Goal: Information Seeking & Learning: Learn about a topic

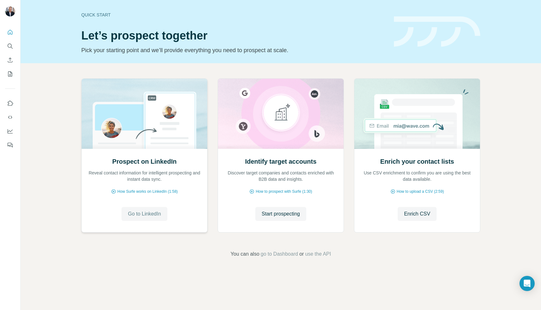
click at [152, 213] on span "Go to LinkedIn" at bounding box center [144, 214] width 33 height 8
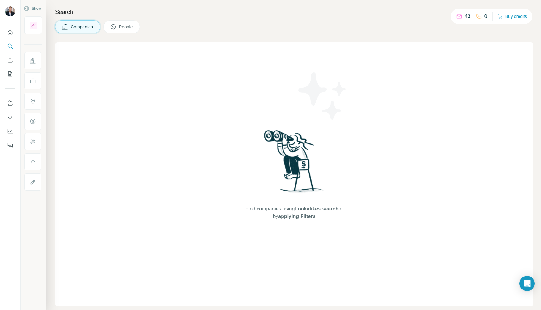
click at [83, 27] on span "Companies" at bounding box center [82, 27] width 23 height 6
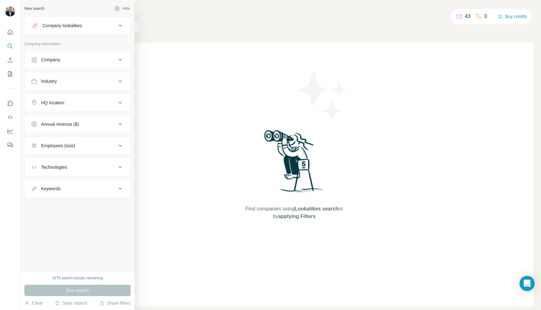
click at [40, 60] on div "Company" at bounding box center [73, 60] width 85 height 6
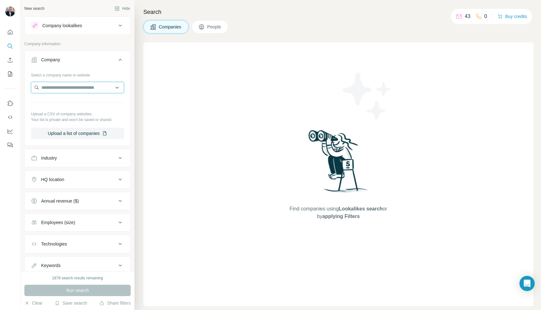
click at [49, 89] on input "text" at bounding box center [77, 87] width 93 height 11
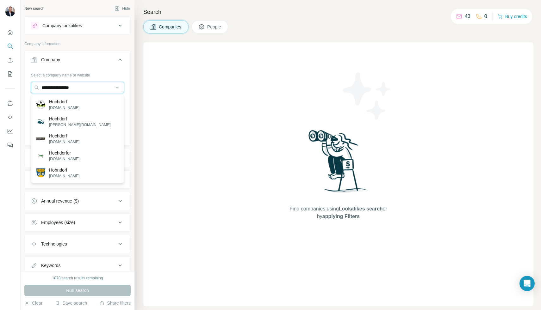
type input "**********"
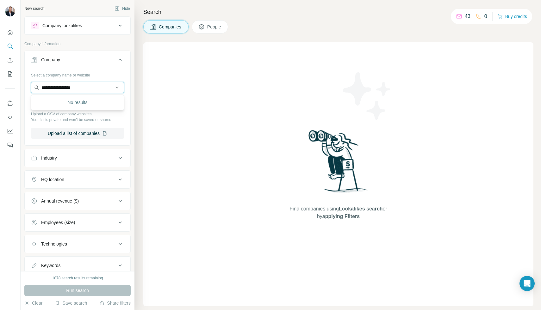
click at [90, 86] on input "**********" at bounding box center [77, 87] width 93 height 11
click at [75, 134] on button "Upload a list of companies" at bounding box center [77, 133] width 93 height 11
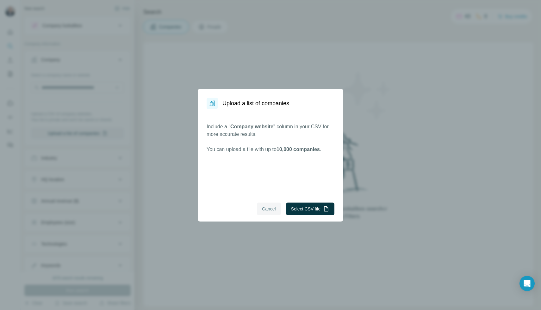
click at [267, 209] on span "Cancel" at bounding box center [269, 209] width 14 height 6
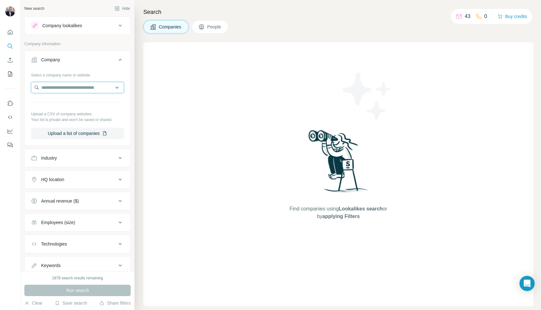
click at [49, 89] on input "text" at bounding box center [77, 87] width 93 height 11
click at [213, 28] on span "People" at bounding box center [214, 27] width 15 height 6
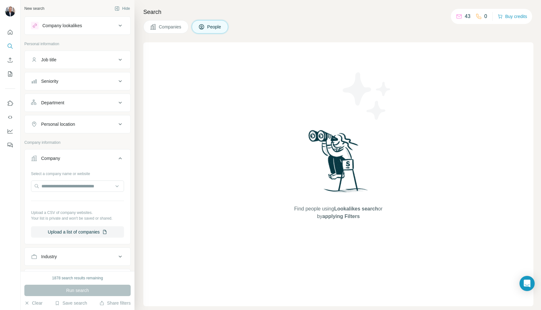
click at [79, 26] on div "Company lookalikes" at bounding box center [62, 25] width 40 height 6
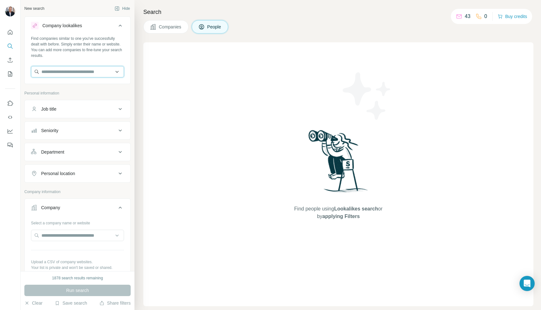
click at [52, 73] on input "text" at bounding box center [77, 71] width 93 height 11
type input "**********"
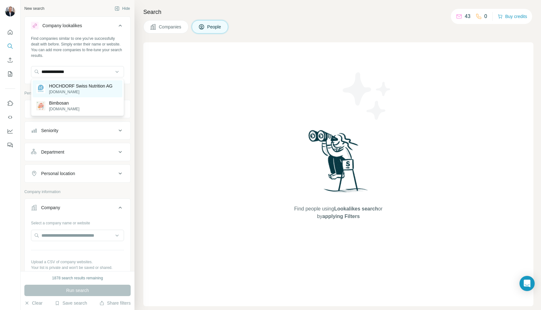
click at [91, 84] on p "HOCHDORF Swiss Nutrition AG" at bounding box center [81, 86] width 64 height 6
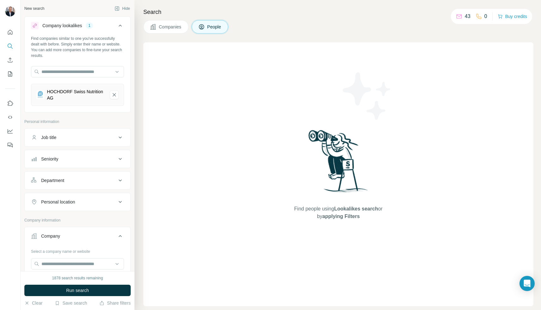
click at [120, 139] on icon at bounding box center [120, 138] width 8 height 8
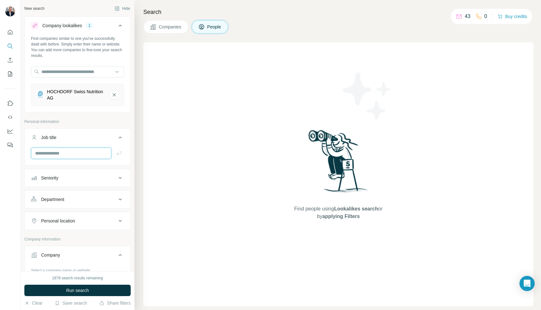
click at [49, 156] on input "text" at bounding box center [71, 153] width 80 height 11
type input "*******"
click at [119, 153] on icon "button" at bounding box center [119, 153] width 6 height 6
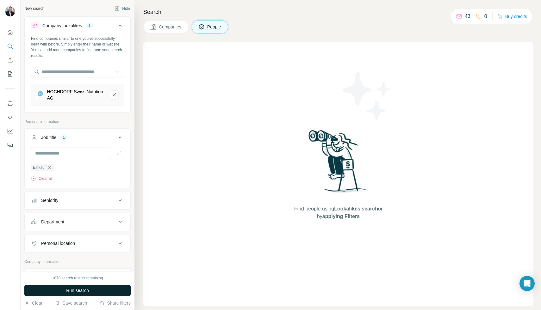
click at [74, 290] on span "Run search" at bounding box center [77, 291] width 23 height 6
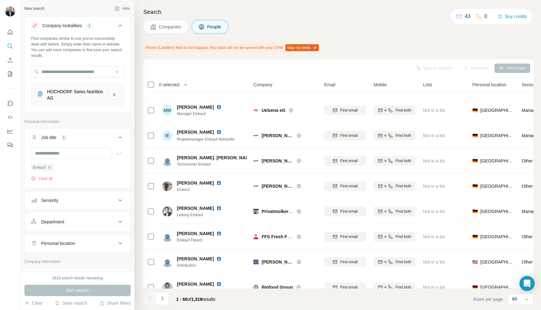
scroll to position [201, 0]
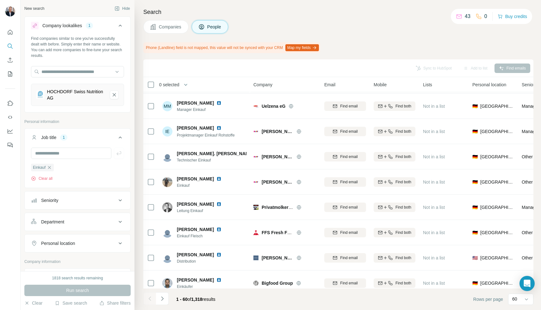
click at [266, 85] on span "Company" at bounding box center [262, 85] width 19 height 6
click at [45, 155] on input "text" at bounding box center [71, 153] width 80 height 11
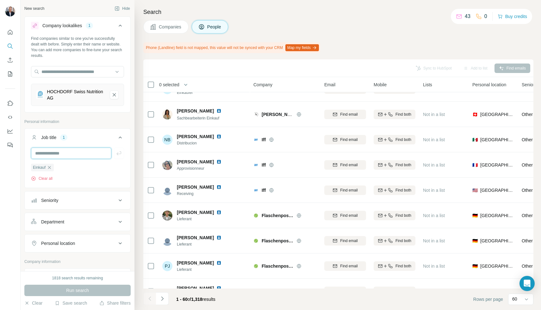
scroll to position [549, 0]
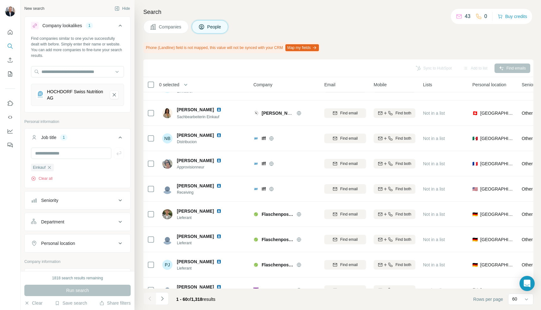
click at [269, 85] on span "Company" at bounding box center [262, 85] width 19 height 6
click at [211, 28] on span "People" at bounding box center [214, 27] width 15 height 6
click at [175, 27] on span "Companies" at bounding box center [170, 27] width 23 height 6
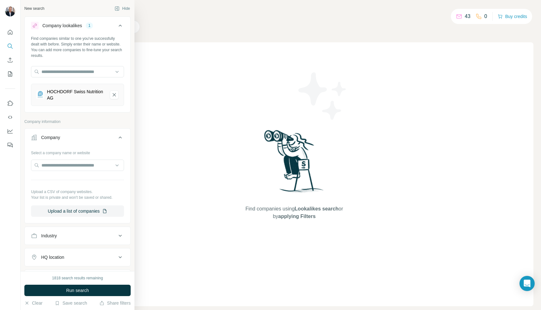
click at [56, 93] on div "HOCHDORF Swiss Nutrition AG" at bounding box center [76, 95] width 58 height 13
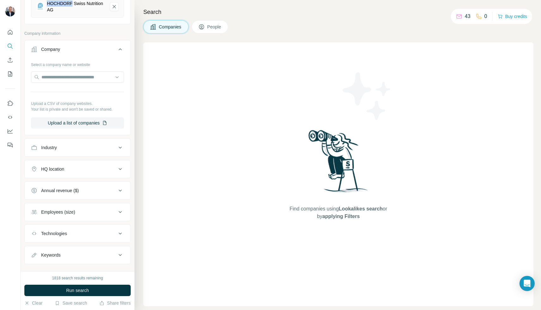
scroll to position [99, 0]
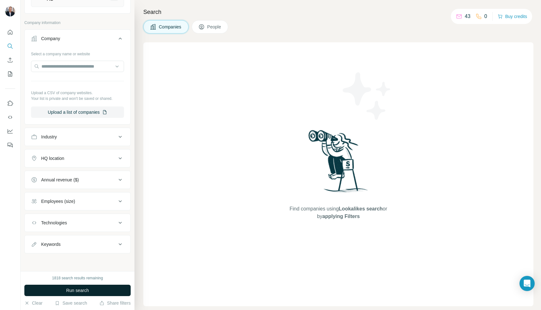
click at [63, 291] on button "Run search" at bounding box center [77, 290] width 106 height 11
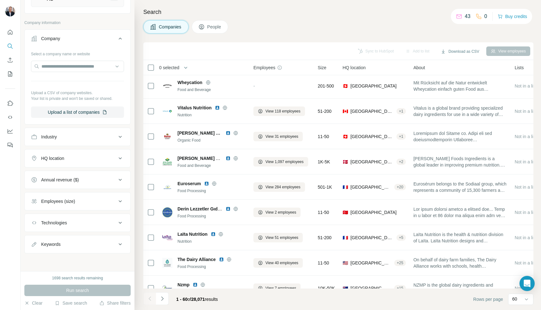
scroll to position [155, 0]
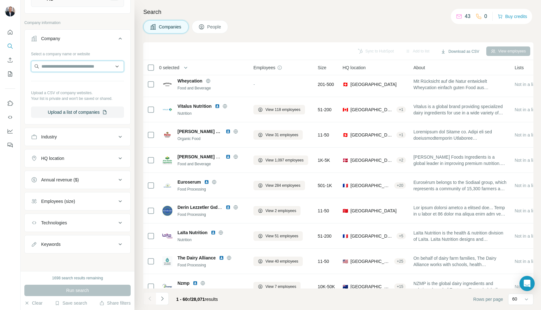
click at [47, 68] on input "text" at bounding box center [77, 66] width 93 height 11
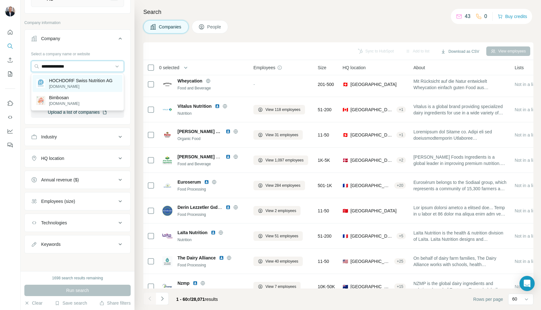
type input "**********"
click at [64, 82] on p "HOCHDORF Swiss Nutrition AG" at bounding box center [81, 81] width 64 height 6
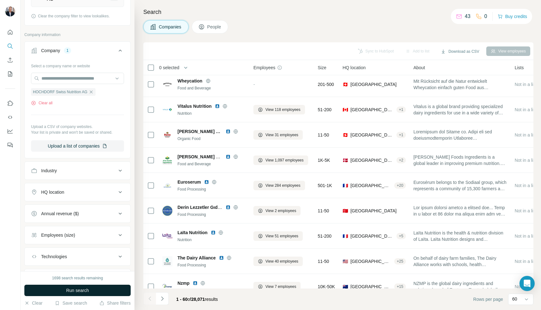
click at [68, 292] on span "Run search" at bounding box center [77, 291] width 23 height 6
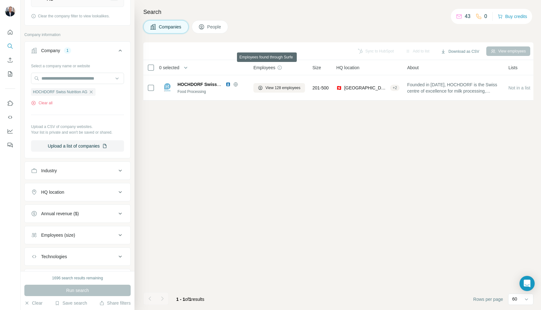
click at [280, 68] on icon at bounding box center [280, 67] width 0 height 2
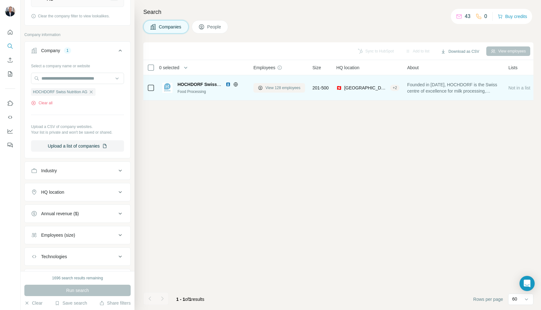
click at [272, 88] on span "View 128 employees" at bounding box center [282, 88] width 35 height 6
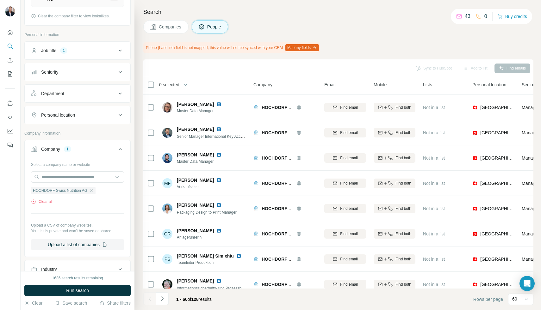
scroll to position [1322, 0]
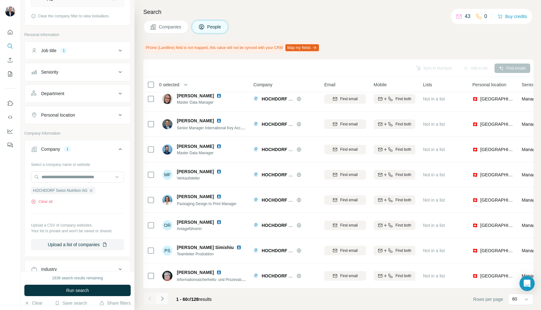
click at [163, 299] on icon "Navigate to next page" at bounding box center [162, 299] width 2 height 4
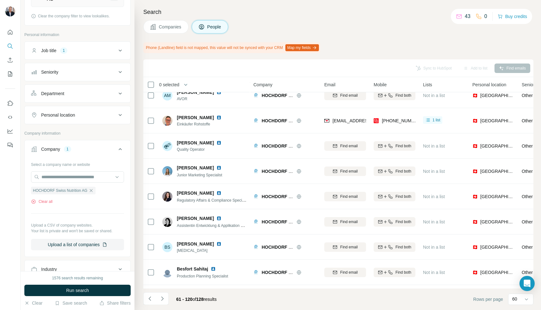
scroll to position [237, 0]
click at [415, 68] on button "Sync to HubSpot (1)" at bounding box center [419, 68] width 51 height 9
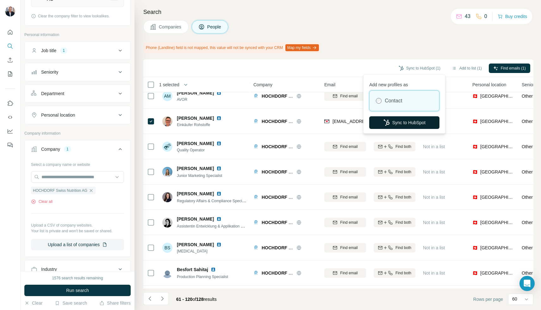
click at [409, 123] on button "Sync to HubSpot" at bounding box center [404, 122] width 70 height 13
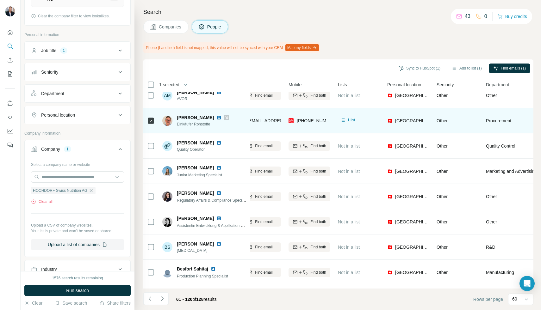
scroll to position [237, 88]
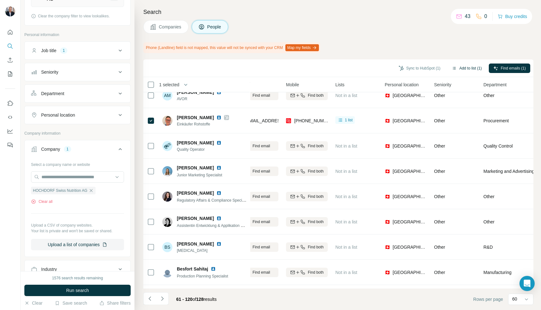
click at [466, 68] on button "Add to list (1)" at bounding box center [466, 68] width 39 height 9
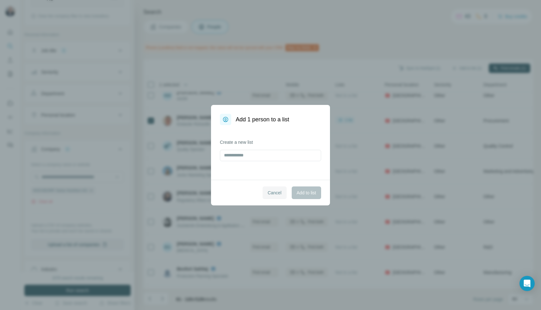
click at [270, 194] on span "Cancel" at bounding box center [275, 193] width 14 height 6
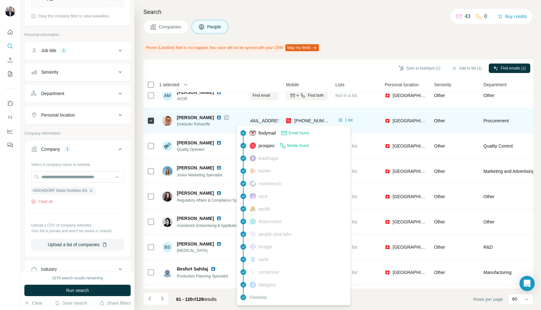
click at [264, 120] on span "alexandra.tiefel@hochdorf.com" at bounding box center [319, 120] width 148 height 5
click at [225, 116] on icon at bounding box center [227, 117] width 4 height 5
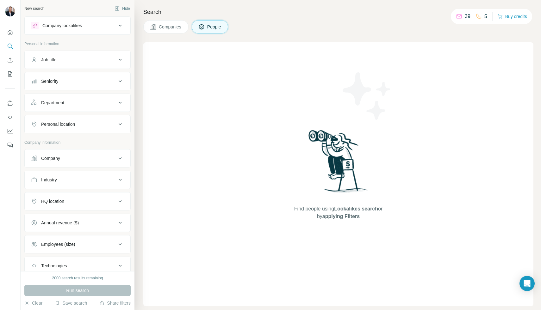
click at [67, 26] on div "Company lookalikes" at bounding box center [62, 25] width 40 height 6
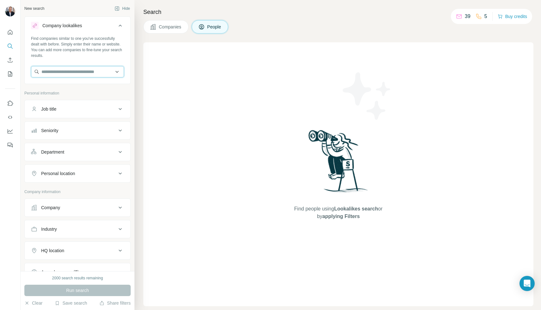
click at [43, 71] on input "text" at bounding box center [77, 71] width 93 height 11
paste input "********"
type input "********"
click at [66, 72] on input "********" at bounding box center [77, 71] width 93 height 11
click at [53, 207] on div "Company" at bounding box center [50, 208] width 19 height 6
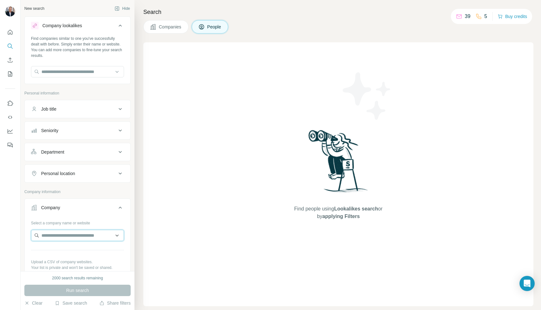
click at [59, 238] on input "text" at bounding box center [77, 235] width 93 height 11
type input "********"
click at [72, 296] on div "2000 search results remaining Run search Clear Save search Share filters" at bounding box center [78, 290] width 114 height 39
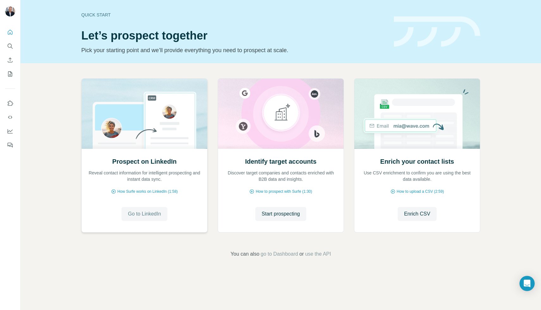
click at [139, 216] on span "Go to LinkedIn" at bounding box center [144, 214] width 33 height 8
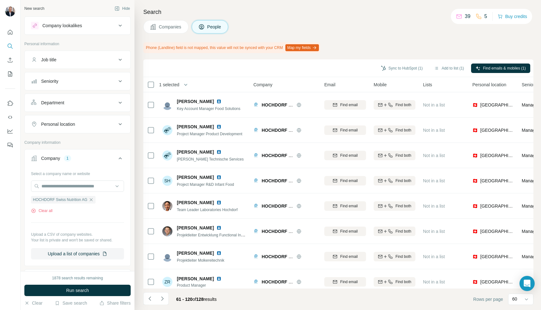
scroll to position [154, 0]
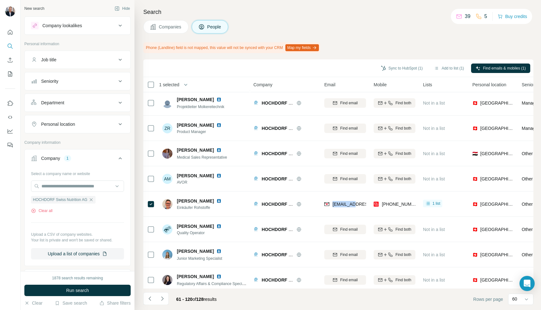
click at [81, 24] on div "Company lookalikes" at bounding box center [62, 25] width 40 height 6
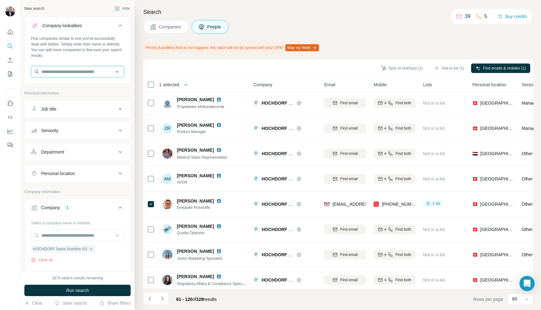
paste input "********"
type input "********"
click at [67, 292] on span "Run search" at bounding box center [77, 291] width 23 height 6
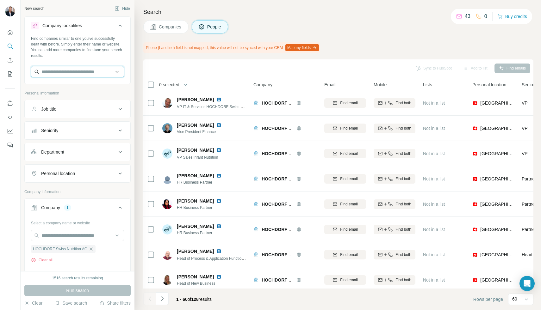
click at [65, 71] on input "text" at bounding box center [77, 71] width 93 height 11
click at [47, 71] on input "text" at bounding box center [77, 71] width 93 height 11
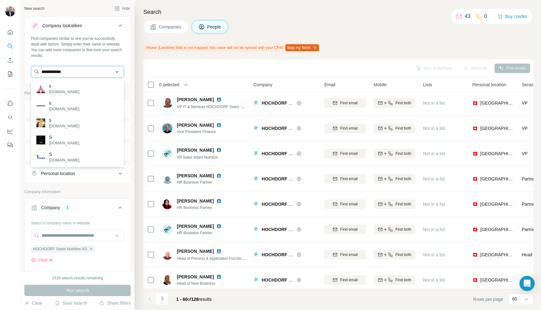
type input "**********"
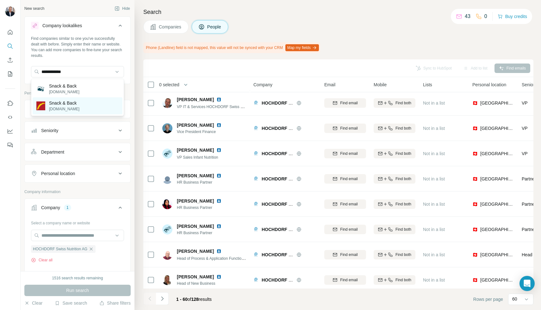
click at [61, 104] on p "Snack & Back" at bounding box center [64, 103] width 30 height 6
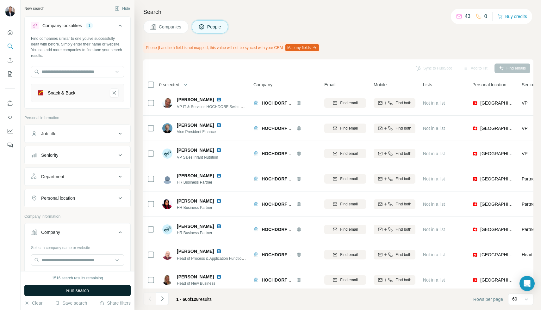
click at [74, 290] on span "Run search" at bounding box center [77, 291] width 23 height 6
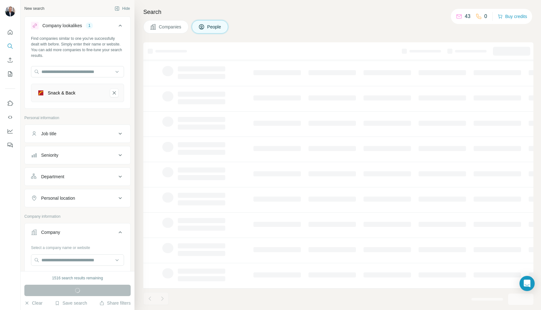
scroll to position [40, 0]
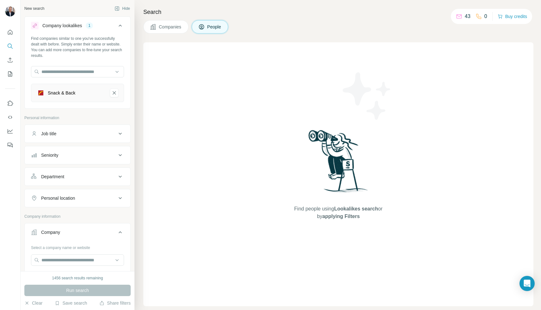
click at [121, 134] on icon at bounding box center [120, 134] width 3 height 2
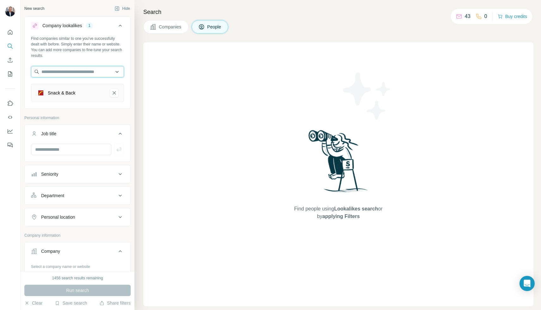
click at [57, 73] on input "text" at bounding box center [77, 71] width 93 height 11
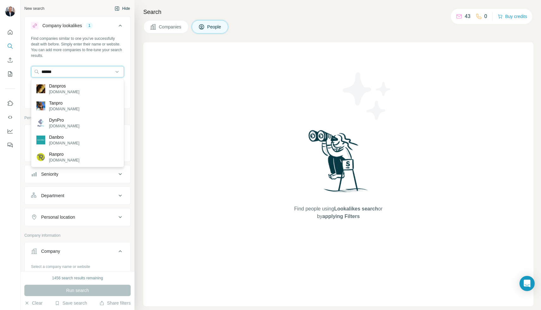
type input "******"
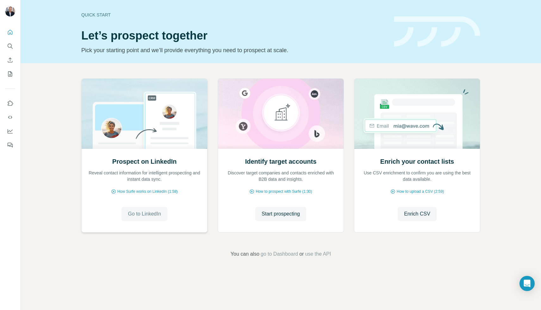
click at [147, 211] on span "Go to LinkedIn" at bounding box center [144, 214] width 33 height 8
